Goal: Task Accomplishment & Management: Manage account settings

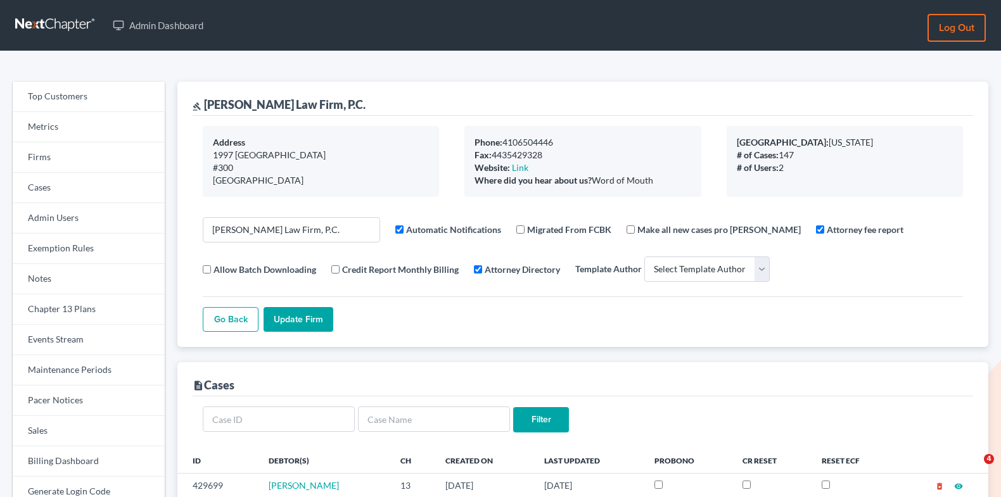
select select
click at [128, 158] on link "Firms" at bounding box center [89, 158] width 152 height 30
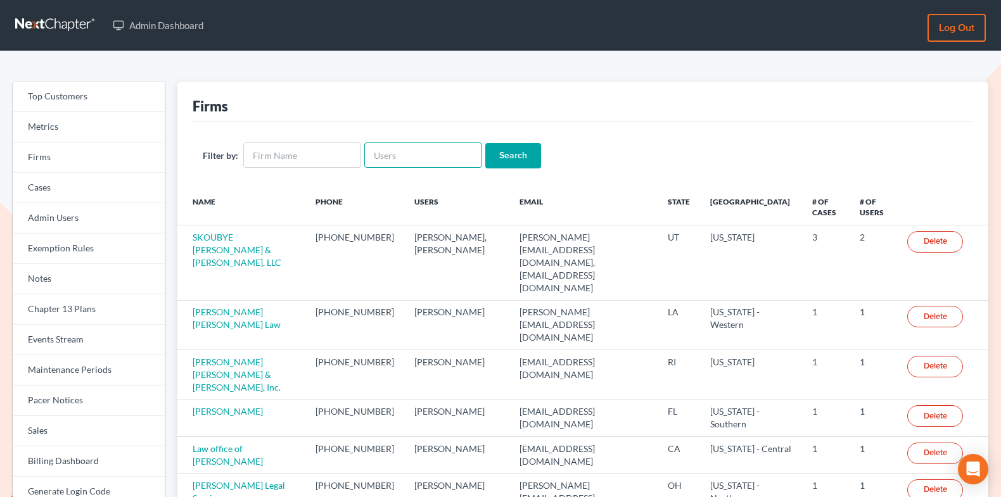
click at [399, 158] on input "text" at bounding box center [423, 155] width 118 height 25
paste input "[EMAIL_ADDRESS][DOMAIN_NAME]"
type input "[EMAIL_ADDRESS][DOMAIN_NAME]"
click at [507, 161] on input "Search" at bounding box center [513, 155] width 56 height 25
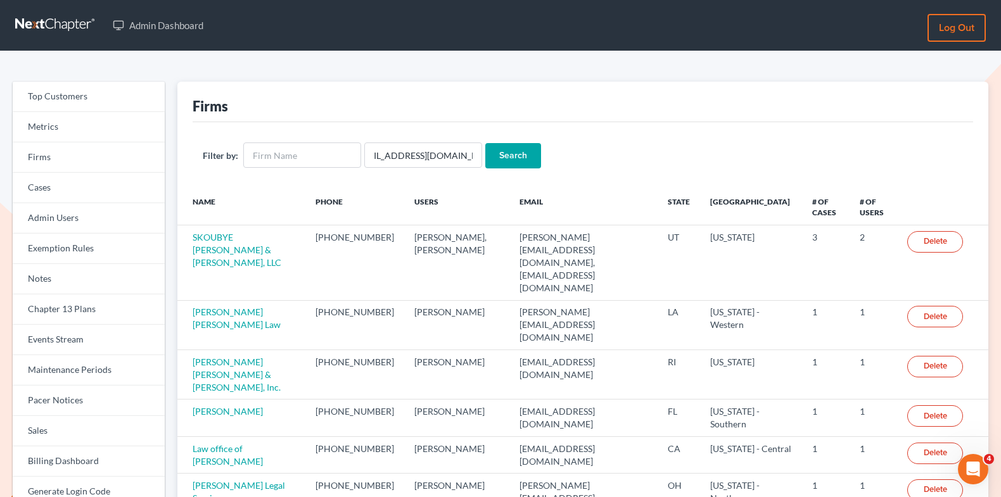
scroll to position [0, 0]
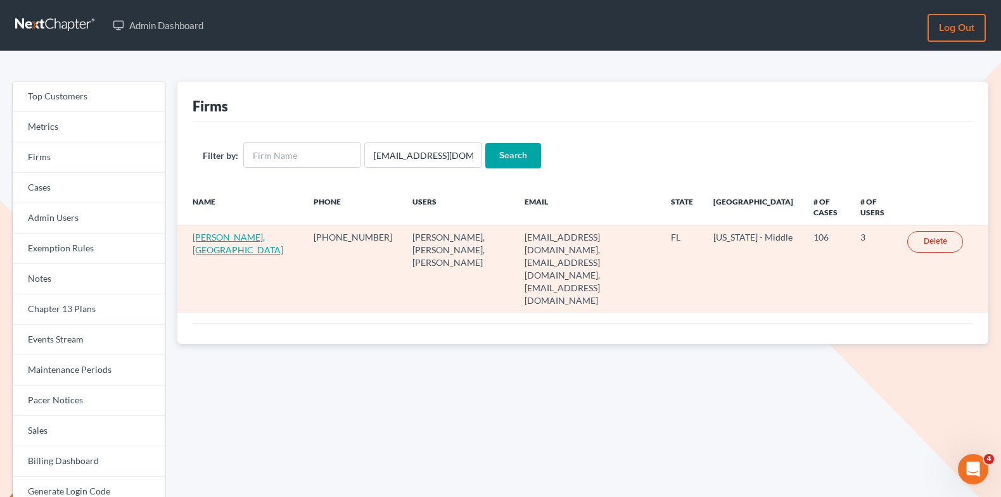
click at [194, 234] on link "Carl L. Griffin, PA" at bounding box center [238, 243] width 91 height 23
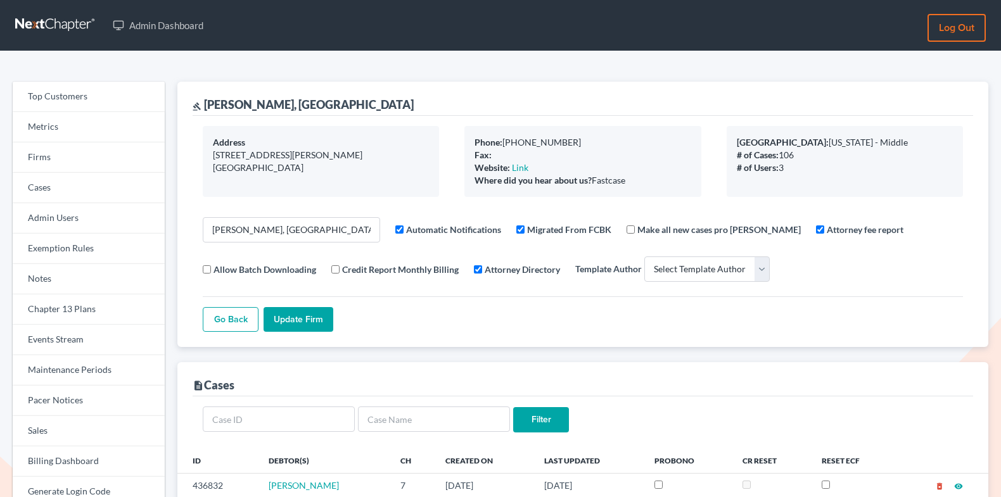
select select
click at [91, 159] on link "Firms" at bounding box center [89, 158] width 152 height 30
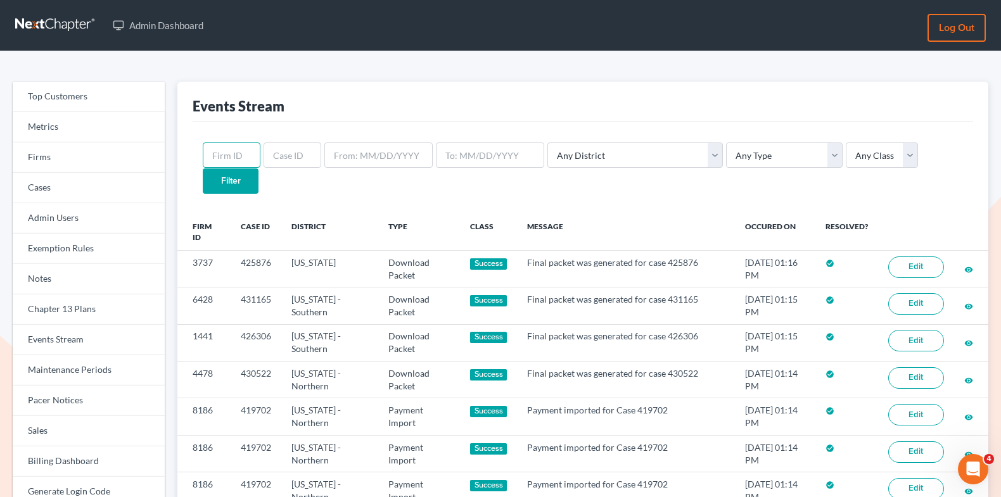
click at [220, 153] on input "text" at bounding box center [232, 155] width 58 height 25
click at [90, 158] on link "Firms" at bounding box center [89, 158] width 152 height 30
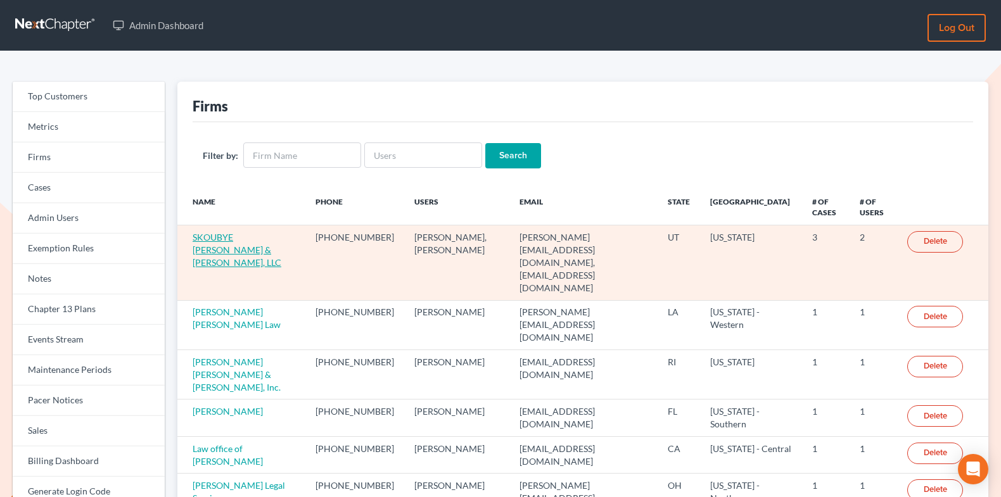
click at [258, 239] on link "SKOUBYE NIELSON & JOHANSEN, LLC" at bounding box center [237, 250] width 89 height 36
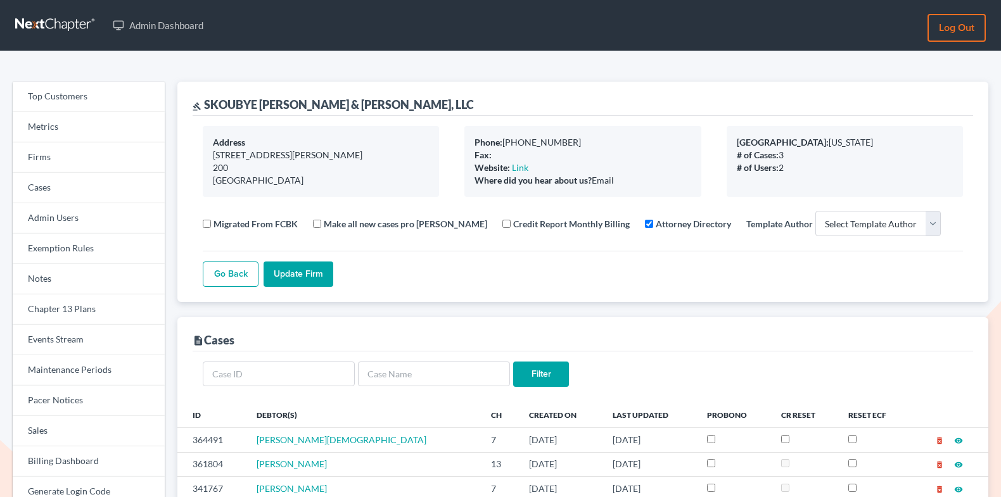
select select
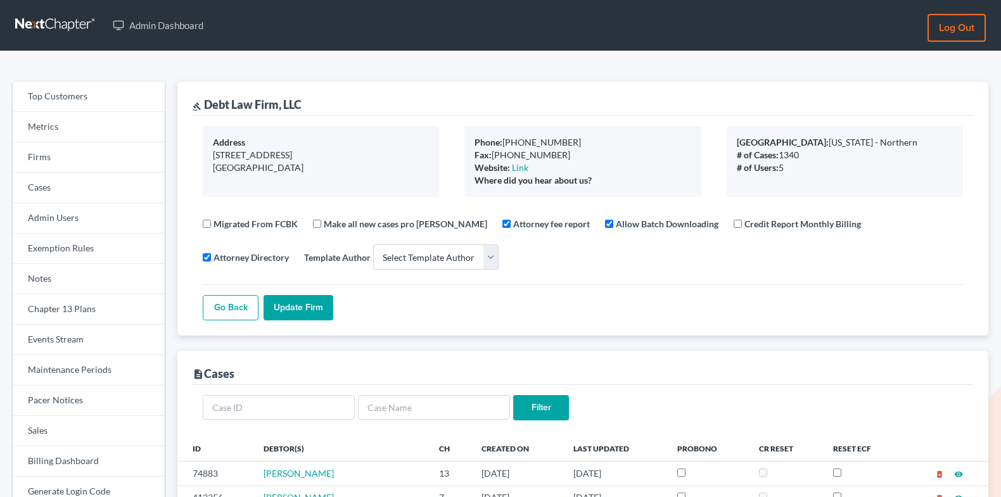
select select
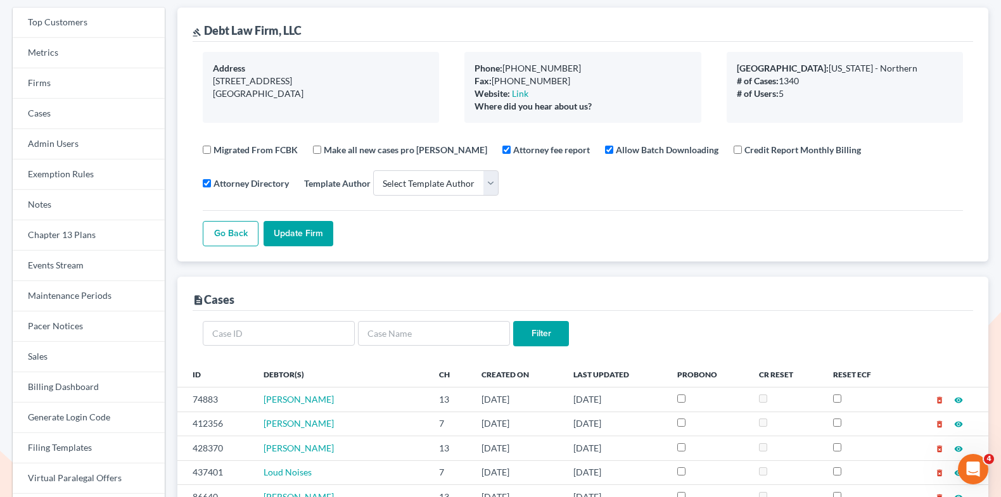
scroll to position [99, 0]
